Goal: Task Accomplishment & Management: Manage account settings

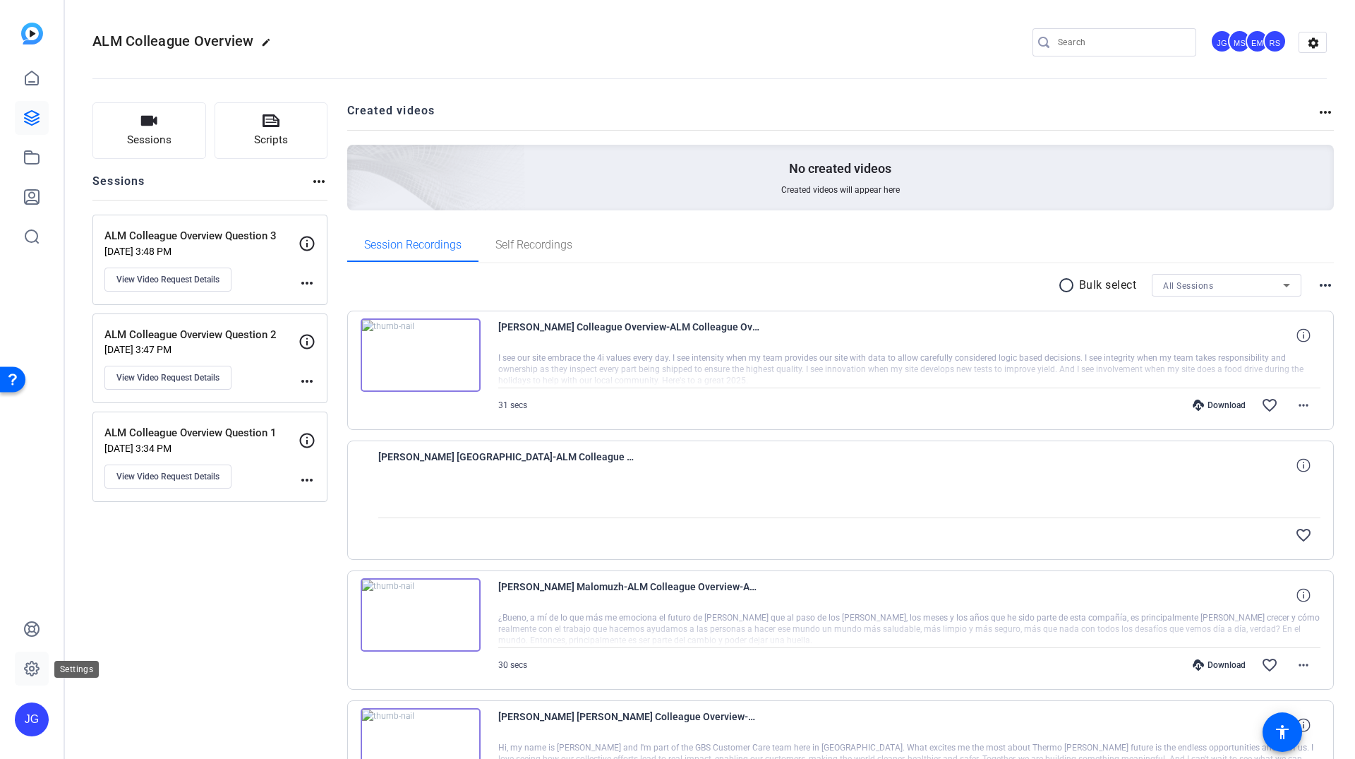
click at [35, 663] on icon at bounding box center [32, 668] width 14 height 14
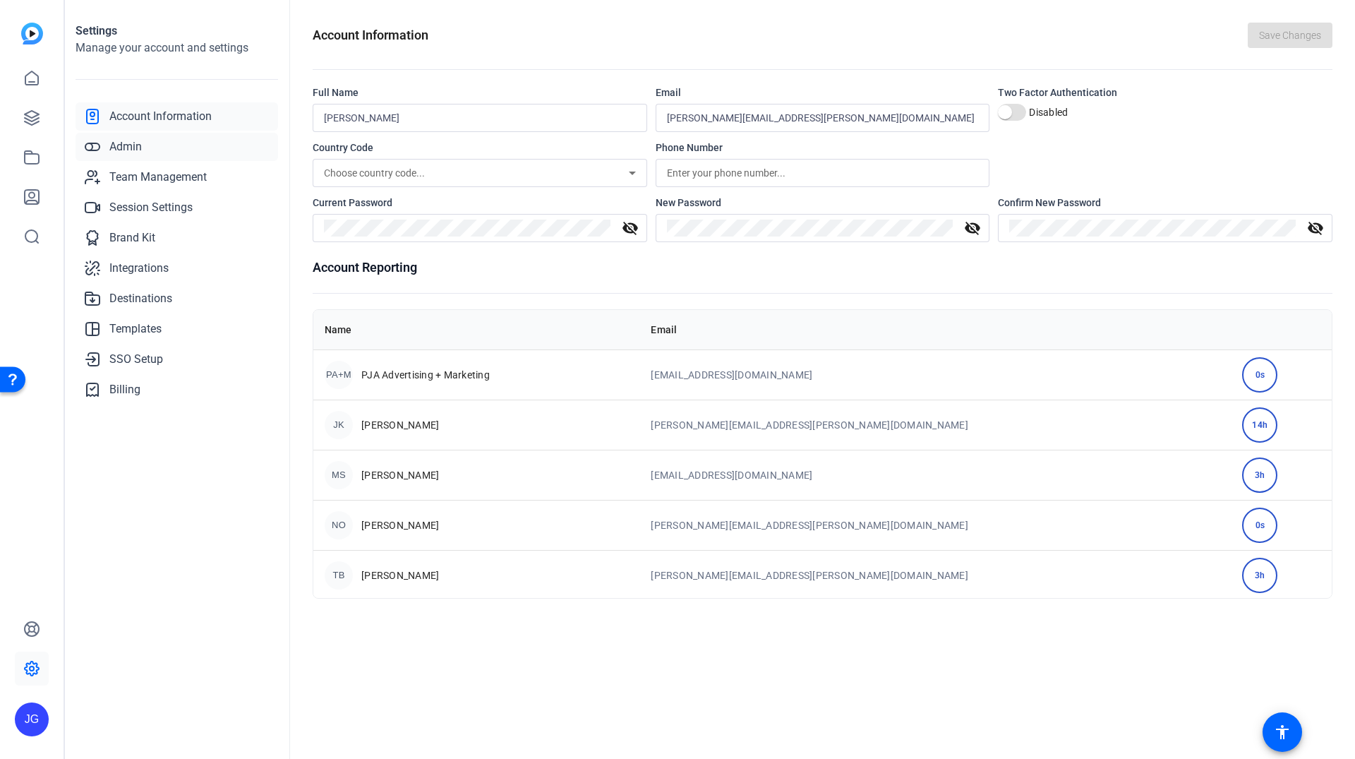
click at [155, 150] on link "Admin" at bounding box center [177, 147] width 203 height 28
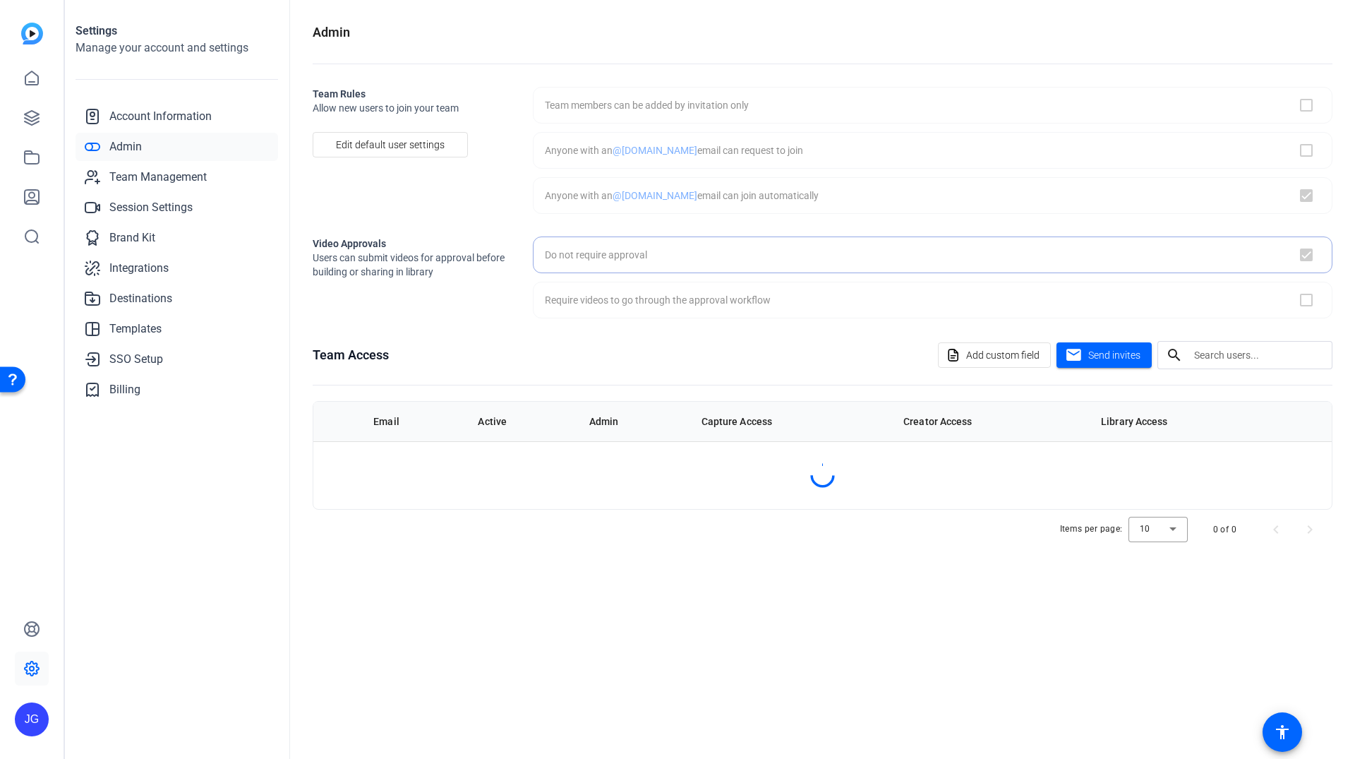
checkbox input "true"
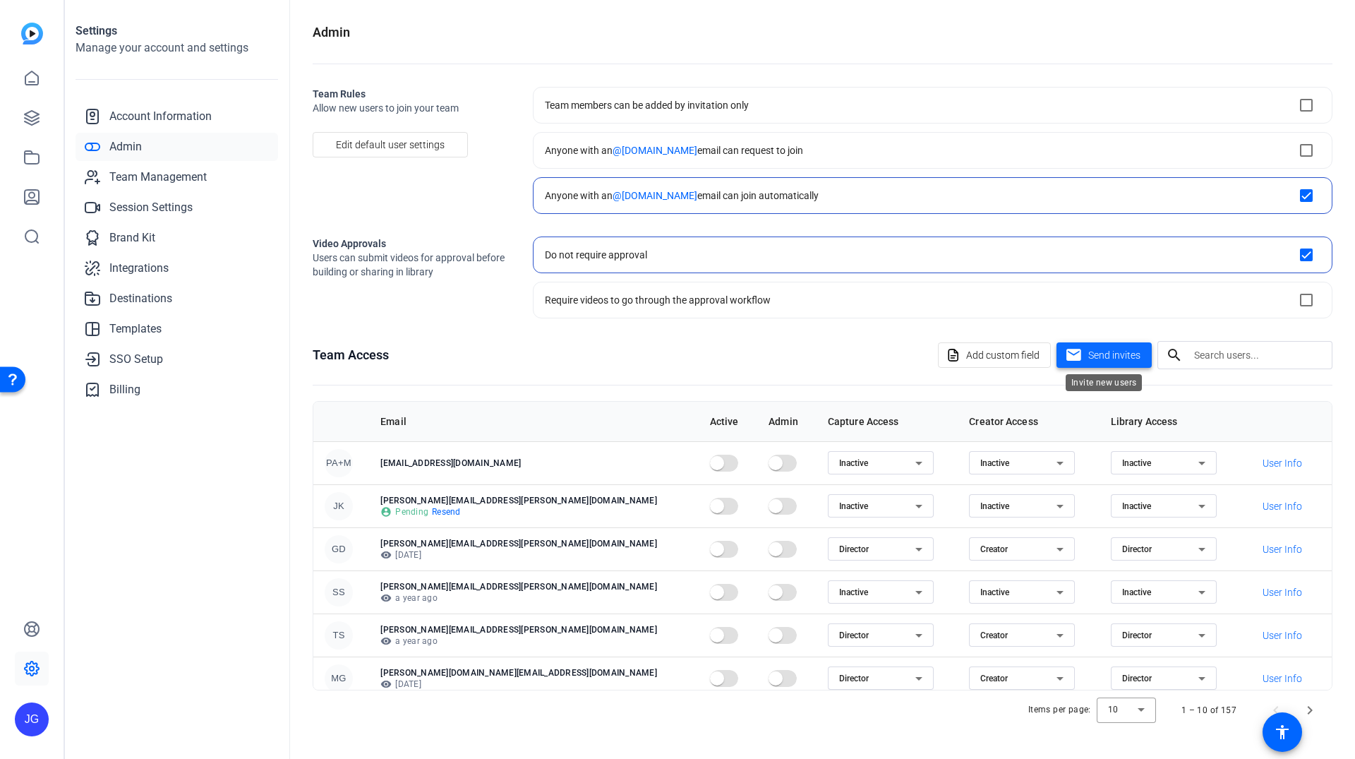
click at [1095, 354] on span "Send invites" at bounding box center [1114, 355] width 52 height 15
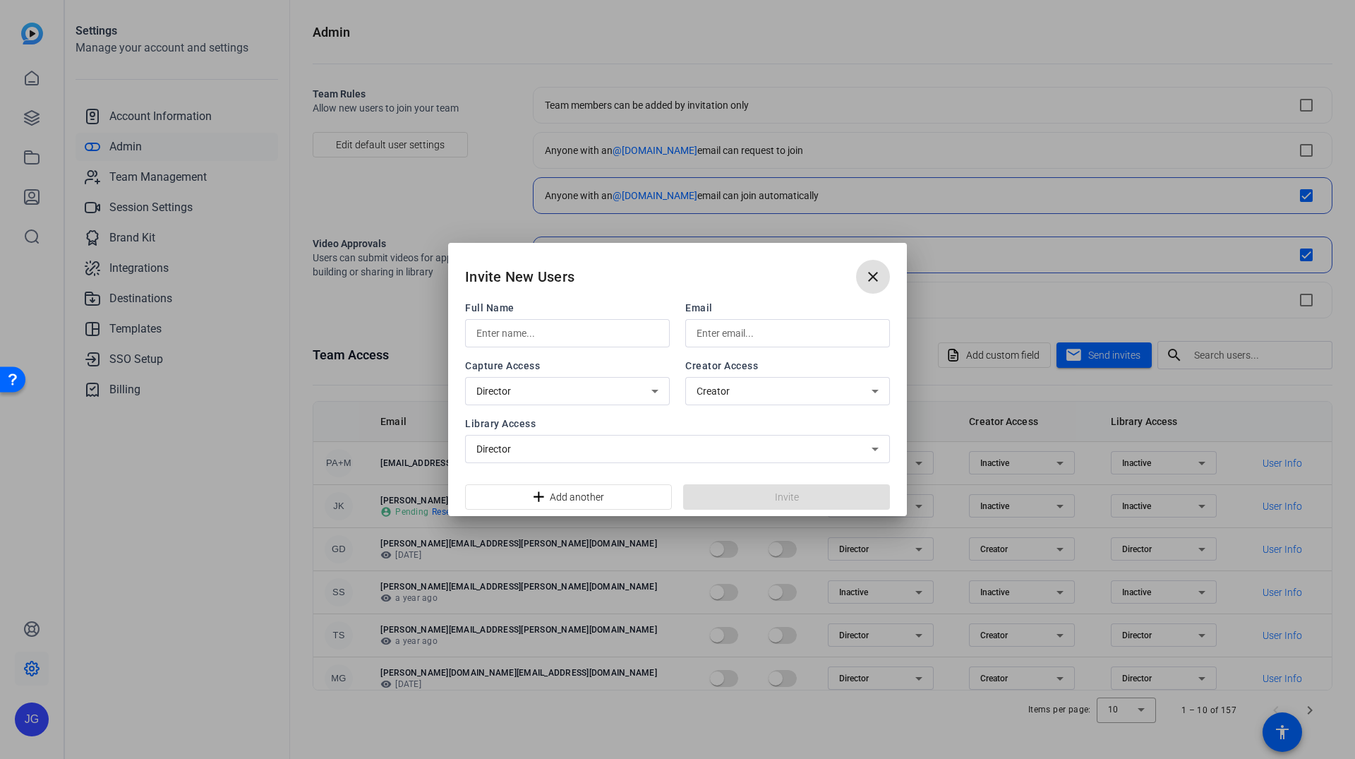
click at [753, 334] on input "text" at bounding box center [788, 333] width 182 height 17
paste input "[PERSON_NAME][EMAIL_ADDRESS][PERSON_NAME][DOMAIN_NAME]"
type input "[PERSON_NAME][EMAIL_ADDRESS][PERSON_NAME][DOMAIN_NAME]"
click at [594, 330] on input "text" at bounding box center [567, 333] width 182 height 17
type input "[PERSON_NAME]"
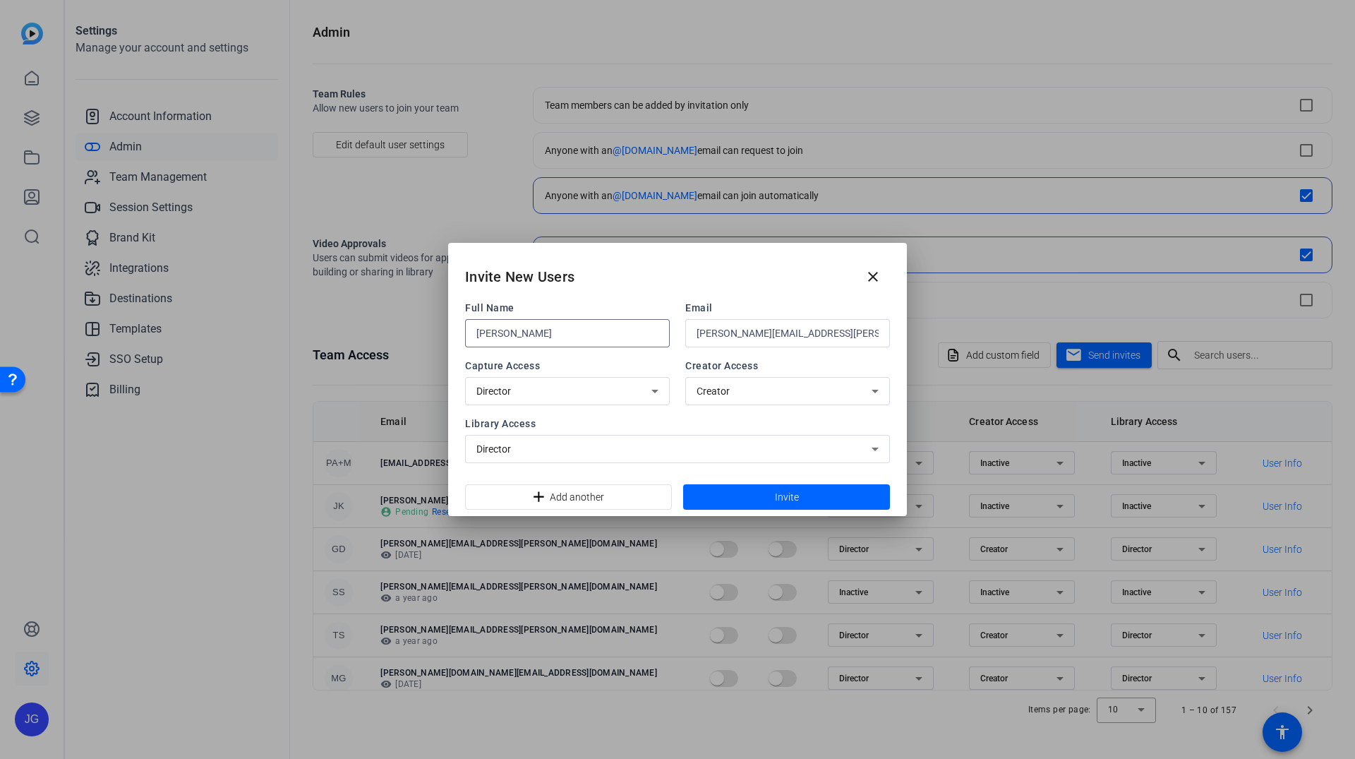
click at [762, 497] on span at bounding box center [786, 497] width 207 height 34
